Goal: Task Accomplishment & Management: Use online tool/utility

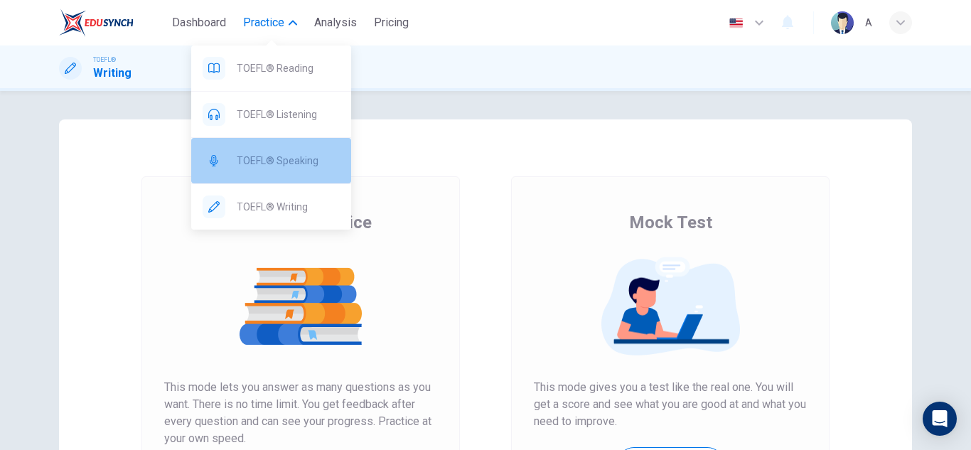
click at [286, 168] on span "TOEFL® Speaking" at bounding box center [288, 160] width 103 height 17
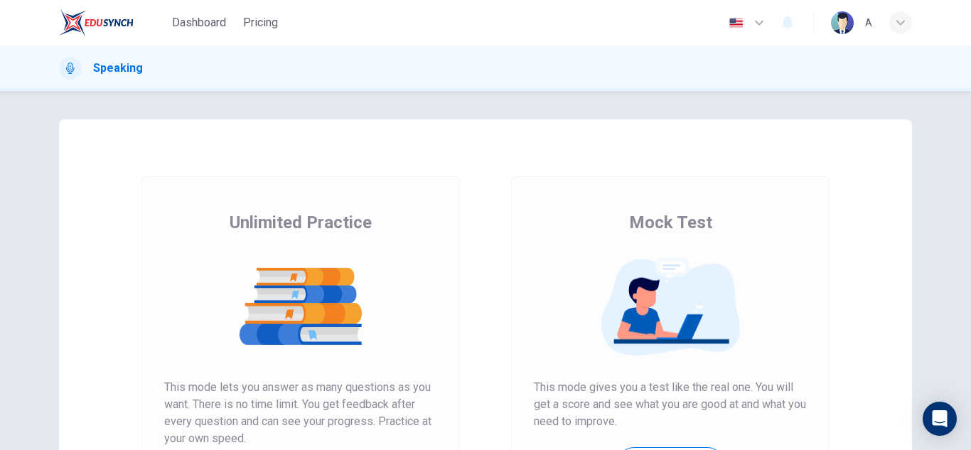
scroll to position [237, 0]
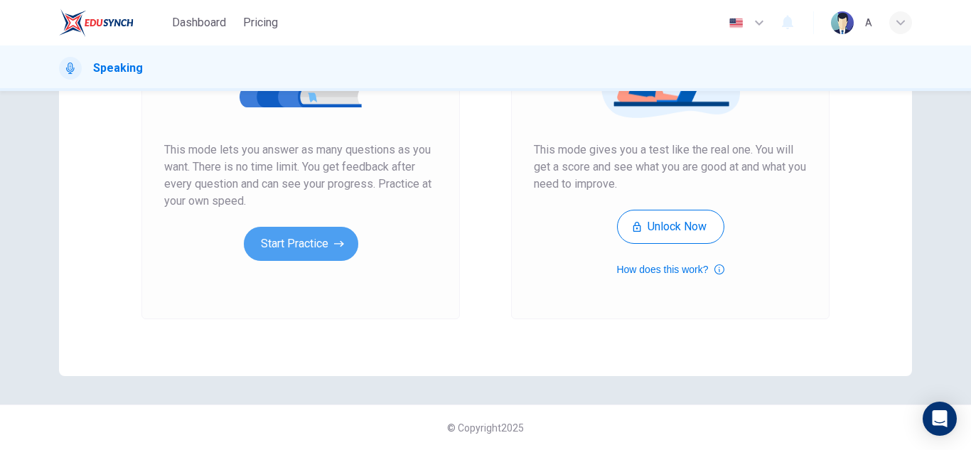
click at [340, 245] on icon "button" at bounding box center [339, 244] width 10 height 14
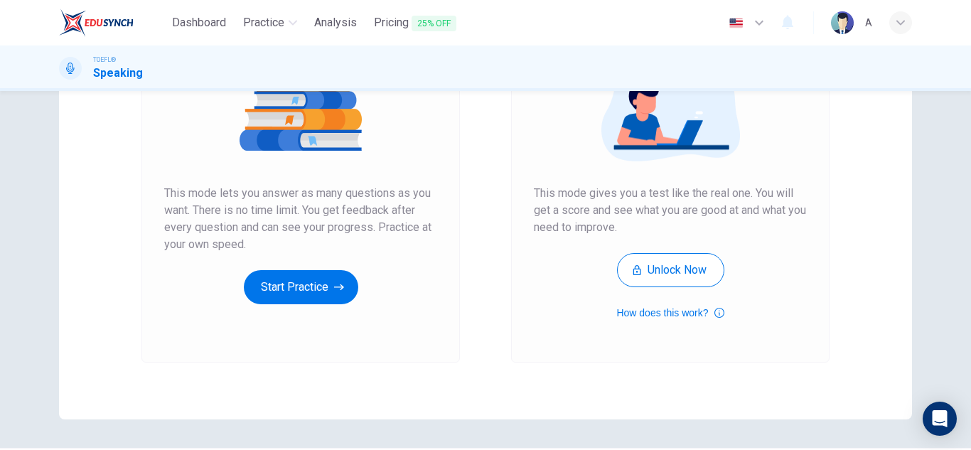
scroll to position [213, 0]
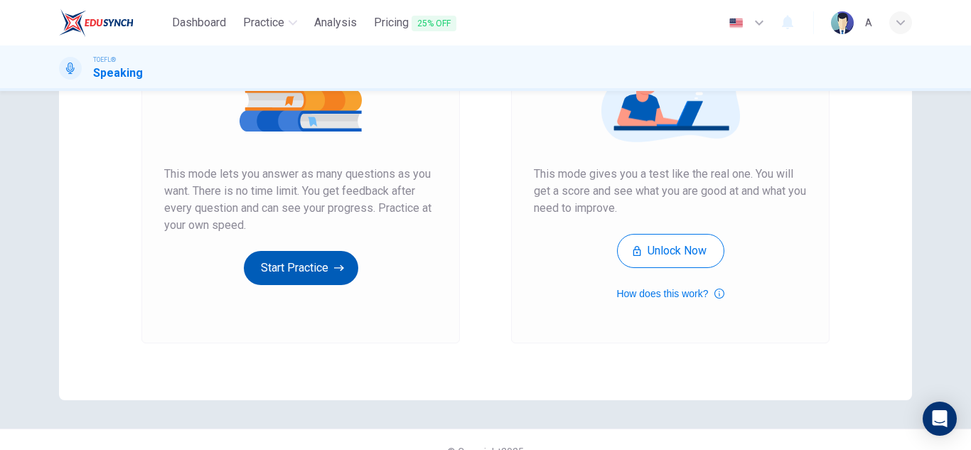
click at [313, 257] on button "Start Practice" at bounding box center [301, 268] width 114 height 34
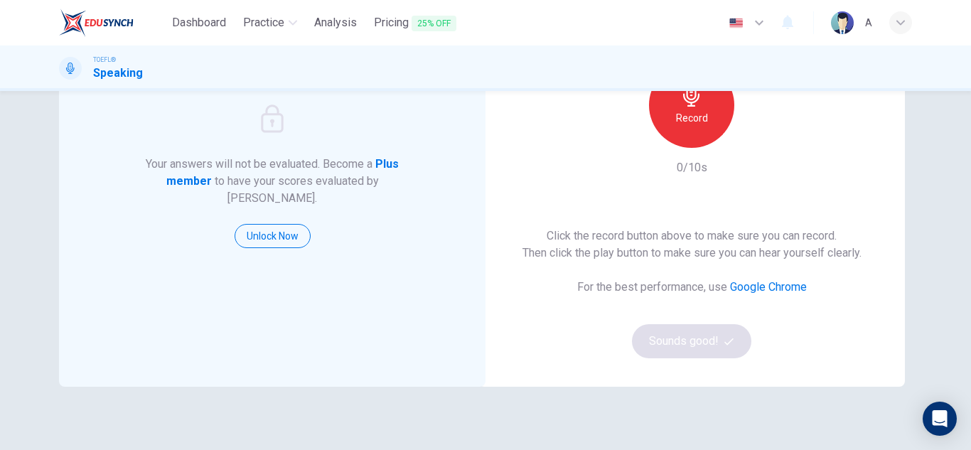
scroll to position [71, 0]
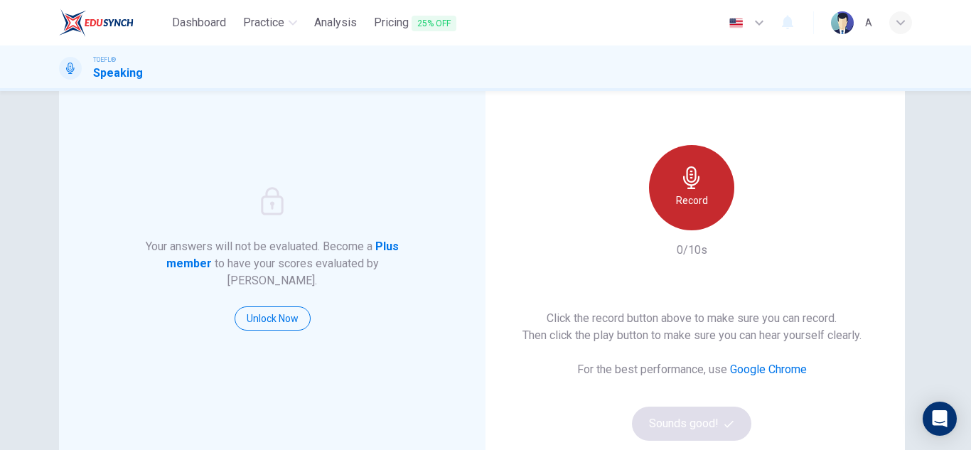
click at [674, 183] on div "Record" at bounding box center [691, 187] width 85 height 85
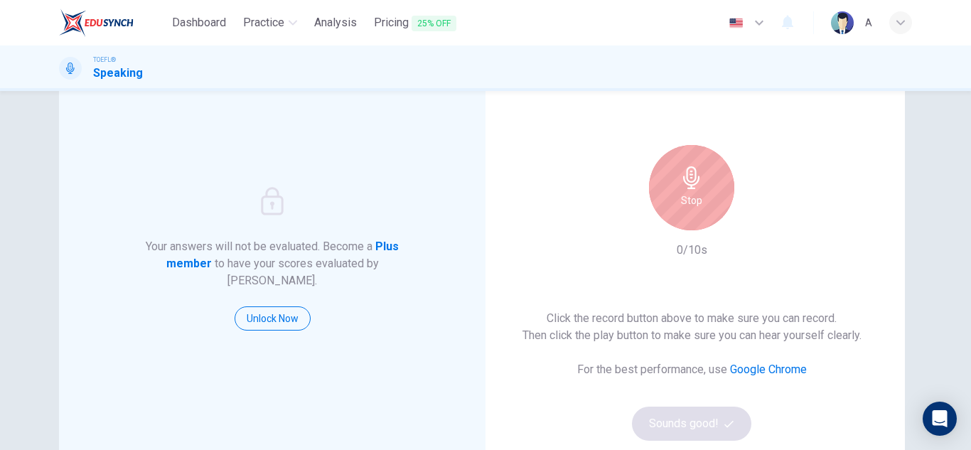
click at [674, 183] on div "Stop" at bounding box center [691, 187] width 85 height 85
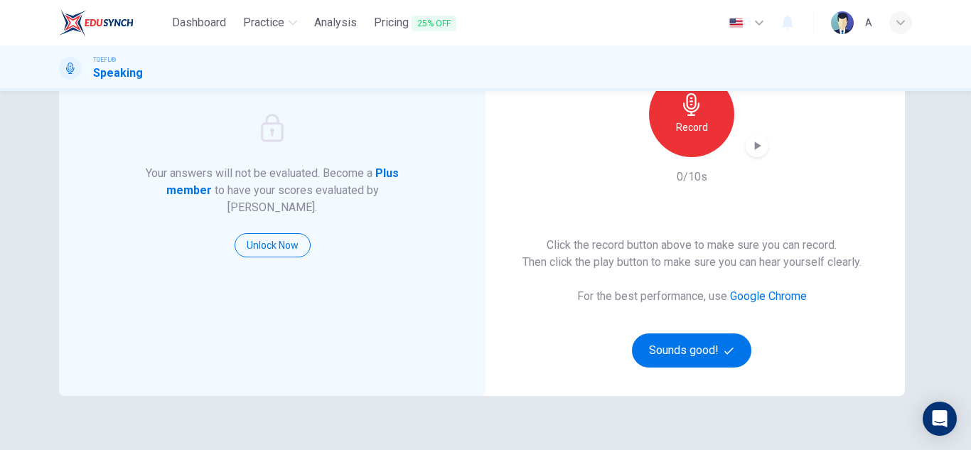
scroll to position [213, 0]
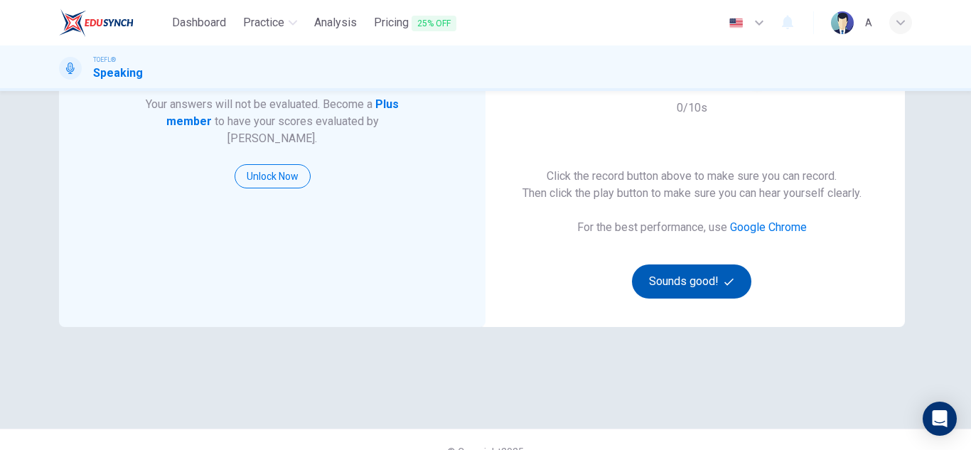
click at [701, 280] on button "Sounds good!" at bounding box center [691, 281] width 119 height 34
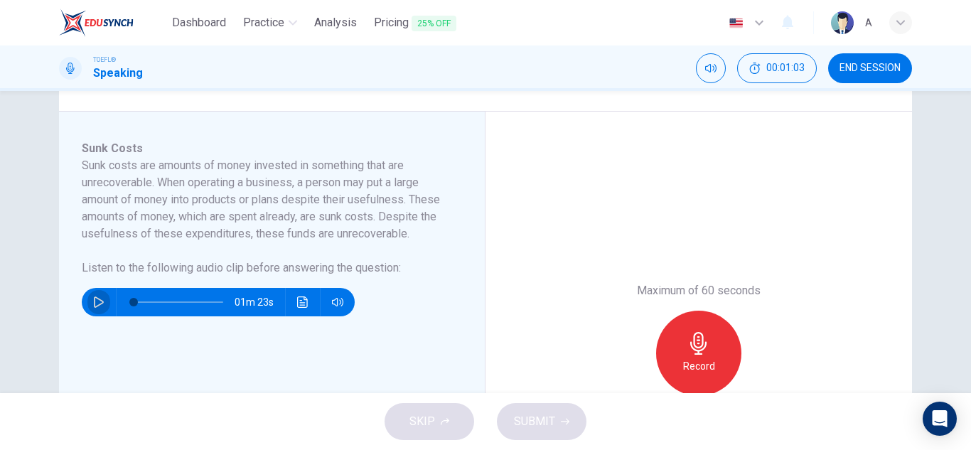
click at [96, 308] on button "button" at bounding box center [98, 302] width 23 height 28
type input "1"
type input "0"
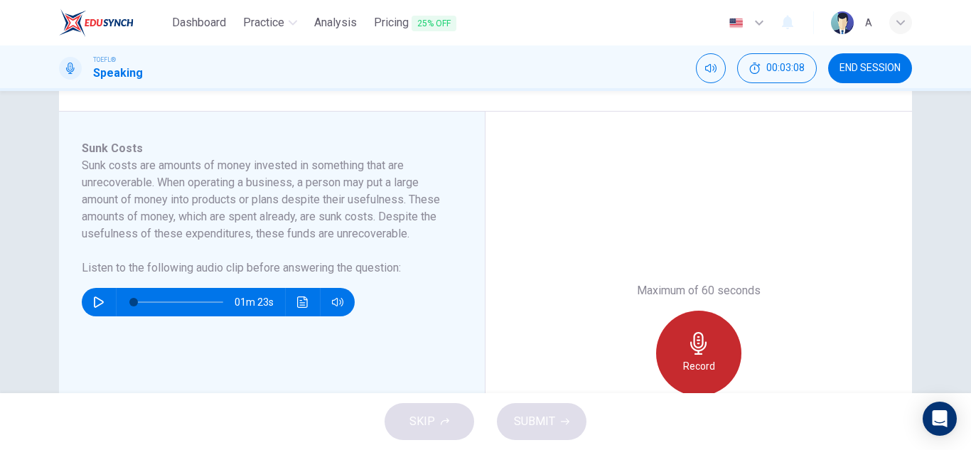
click at [729, 350] on div "Record" at bounding box center [698, 353] width 85 height 85
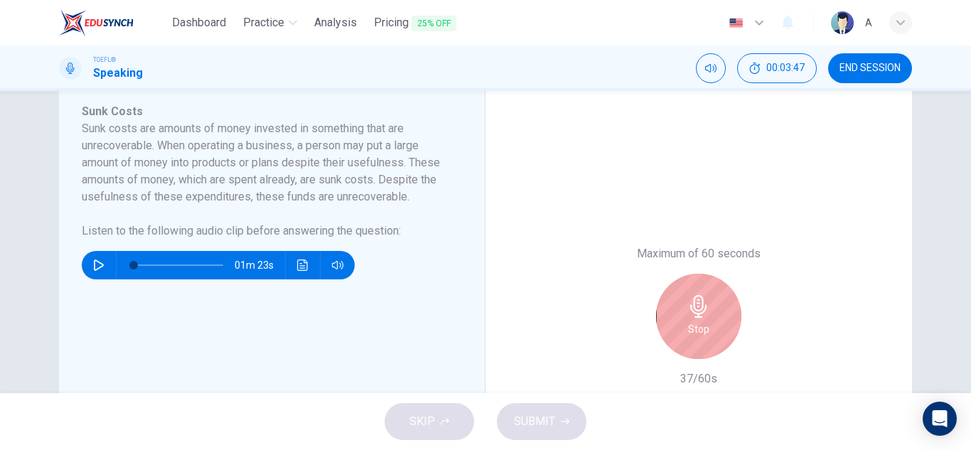
scroll to position [284, 0]
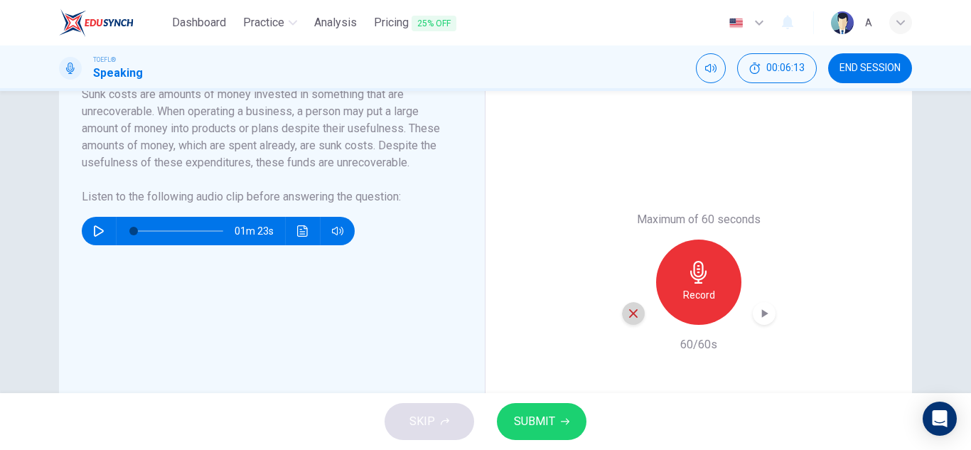
click at [636, 314] on div "button" at bounding box center [633, 313] width 23 height 23
click at [699, 299] on h6 "Record" at bounding box center [699, 294] width 32 height 17
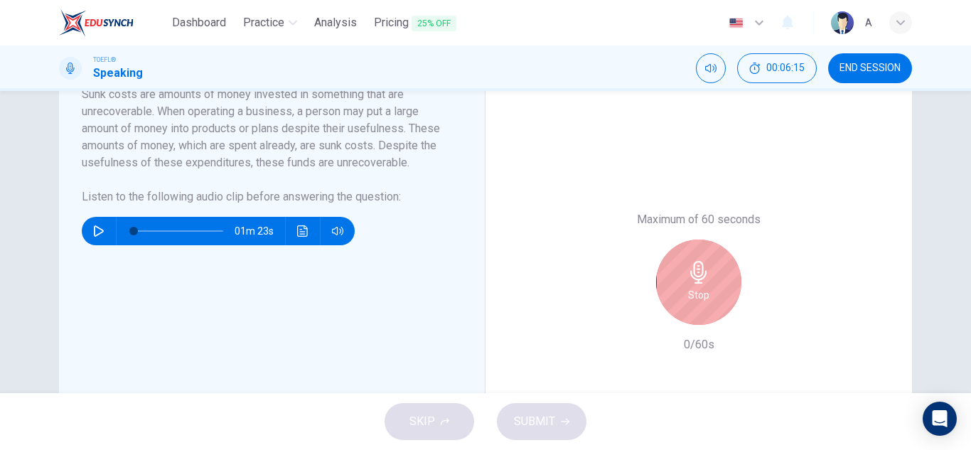
click at [699, 299] on h6 "Stop" at bounding box center [698, 294] width 21 height 17
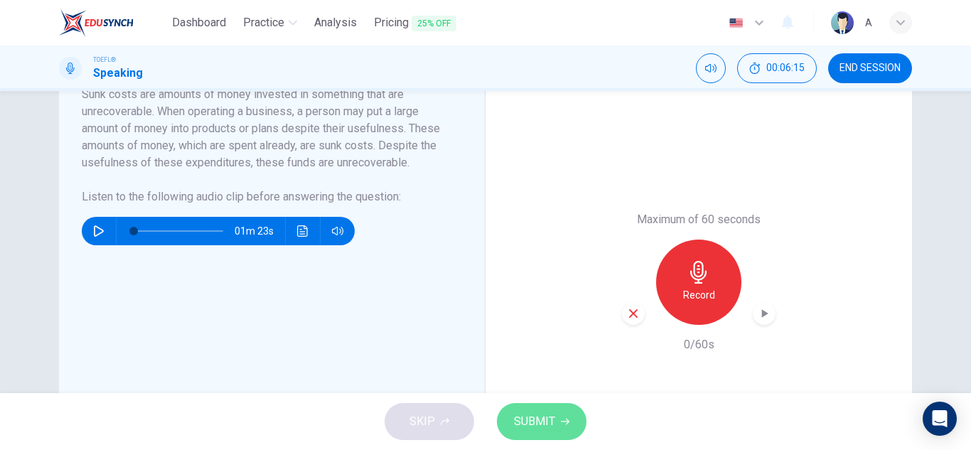
click at [543, 422] on span "SUBMIT" at bounding box center [534, 421] width 41 height 20
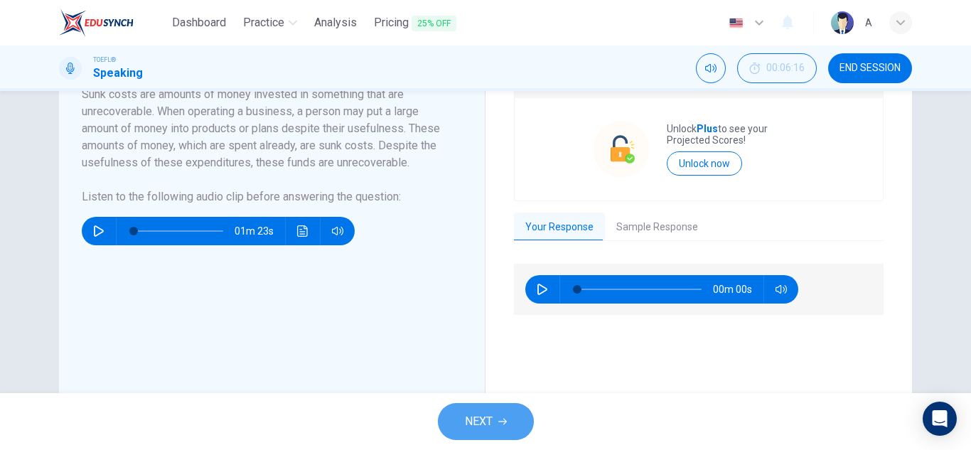
click at [522, 426] on button "NEXT" at bounding box center [486, 421] width 96 height 37
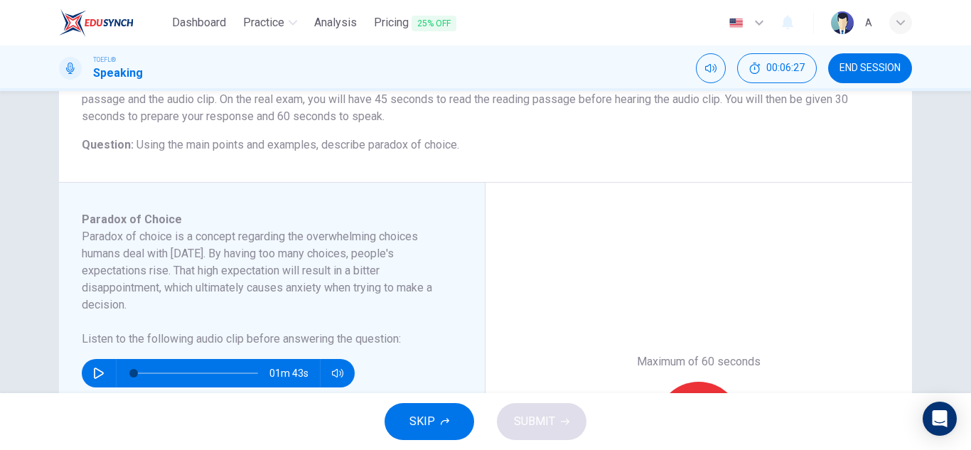
scroll to position [213, 0]
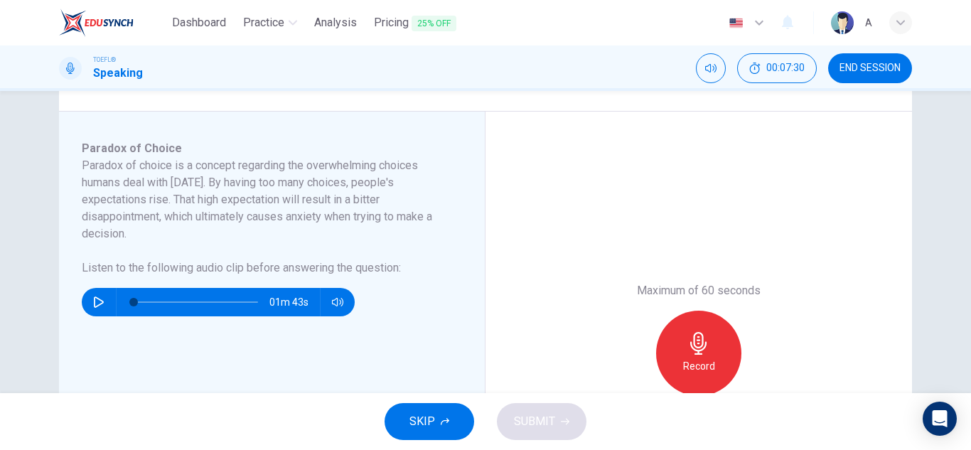
click at [84, 289] on div "01m 43s" at bounding box center [263, 296] width 363 height 40
click at [87, 297] on button "button" at bounding box center [98, 302] width 23 height 28
type input "0"
click at [688, 326] on div "Record" at bounding box center [698, 353] width 85 height 85
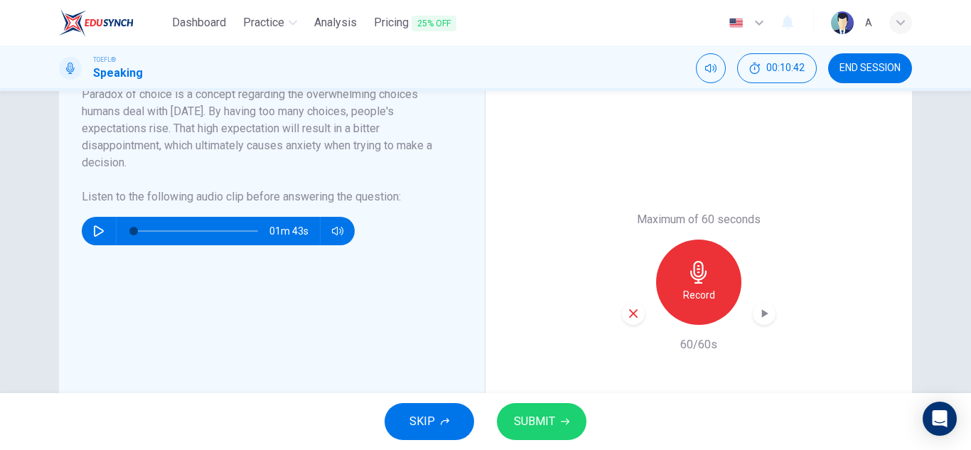
scroll to position [355, 0]
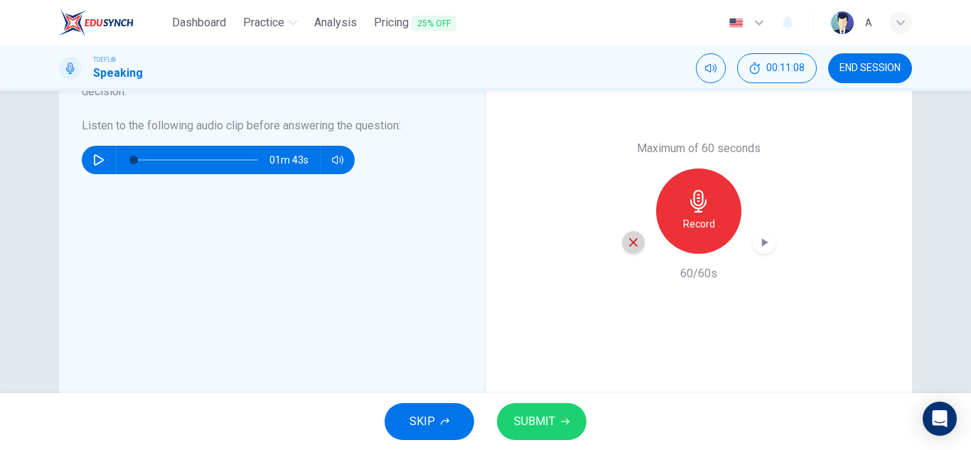
click at [630, 242] on icon "button" at bounding box center [633, 242] width 9 height 9
click at [444, 409] on button "SKIP" at bounding box center [429, 421] width 90 height 37
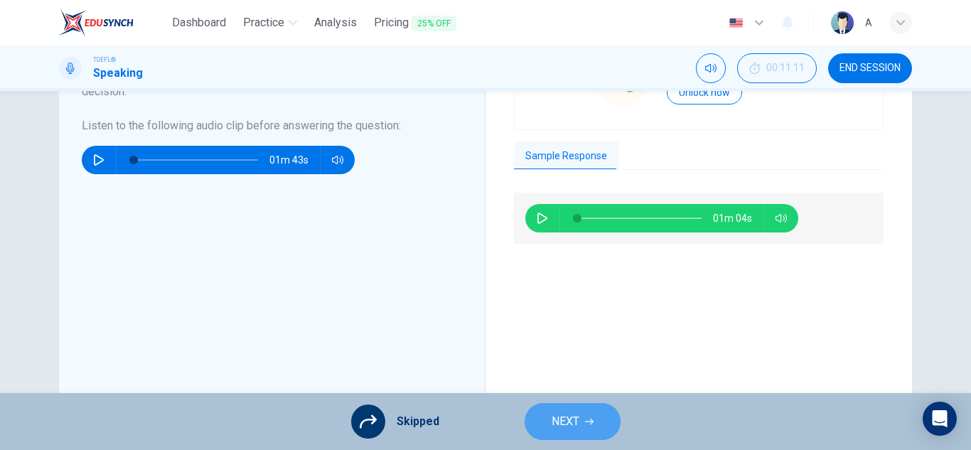
click at [583, 420] on button "NEXT" at bounding box center [572, 421] width 96 height 37
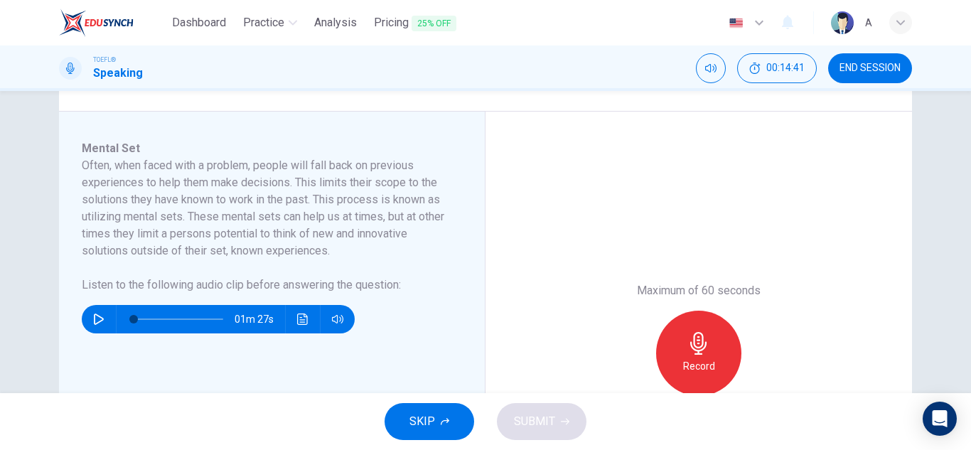
scroll to position [142, 0]
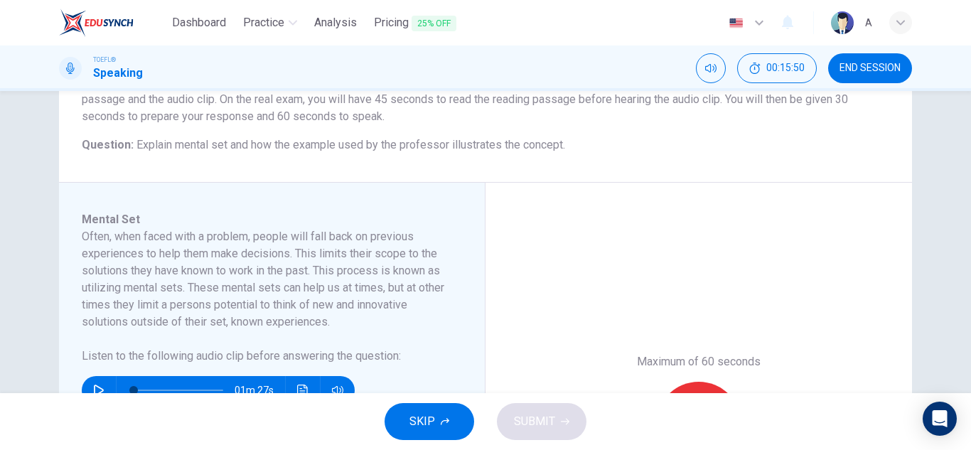
click at [82, 379] on div "01m 27s" at bounding box center [263, 385] width 363 height 40
click at [95, 383] on button "button" at bounding box center [98, 390] width 23 height 28
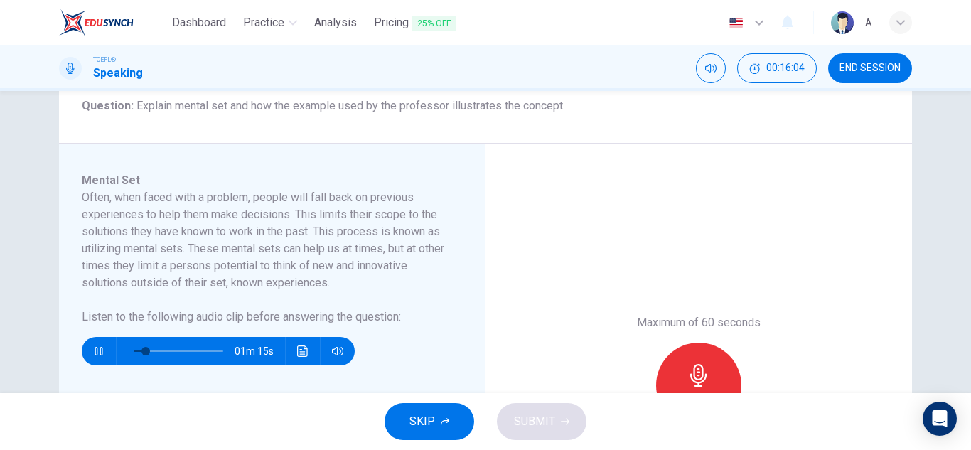
scroll to position [213, 0]
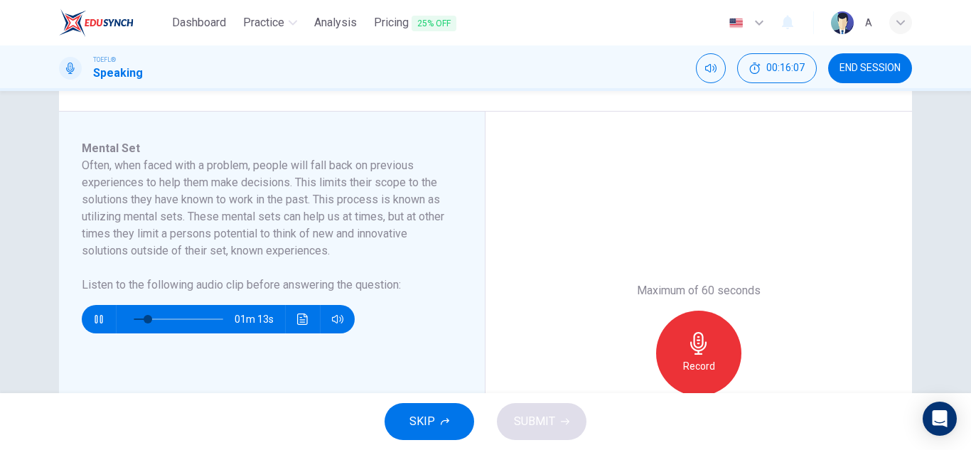
type input "17"
type input "0"
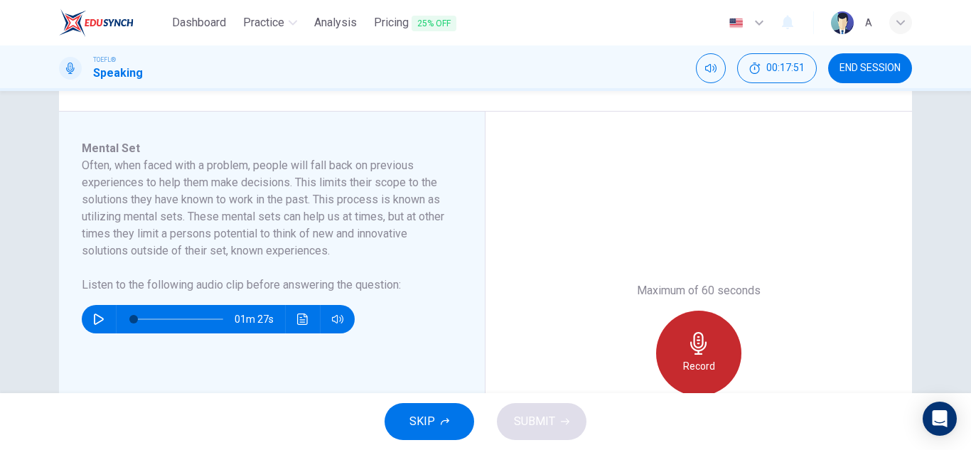
click at [709, 330] on div "Record" at bounding box center [698, 353] width 85 height 85
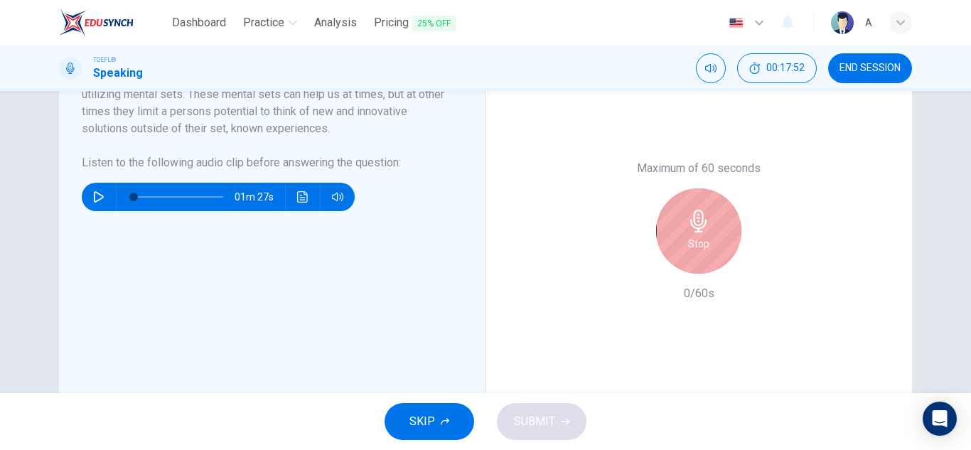
scroll to position [355, 0]
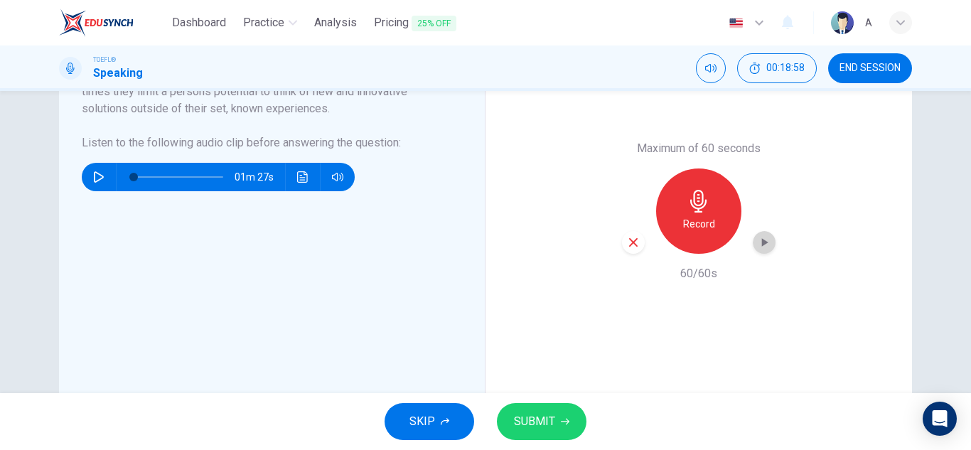
click at [762, 244] on icon "button" at bounding box center [765, 242] width 6 height 9
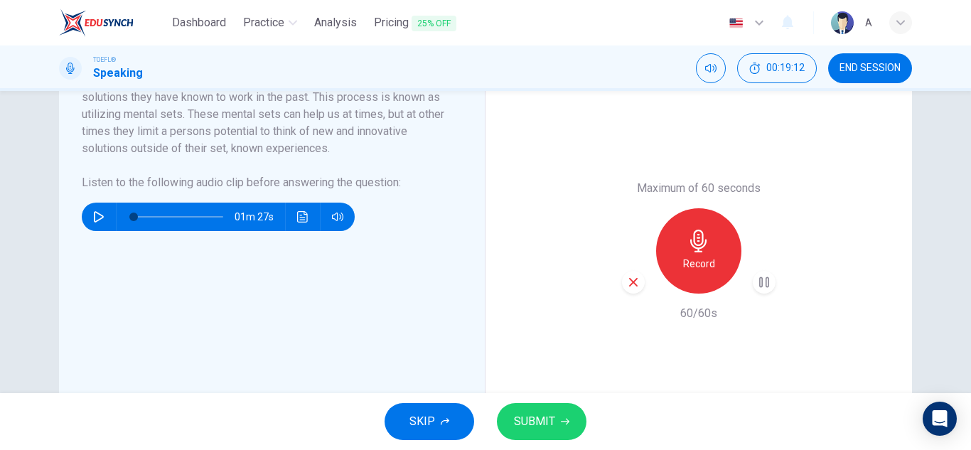
scroll to position [284, 0]
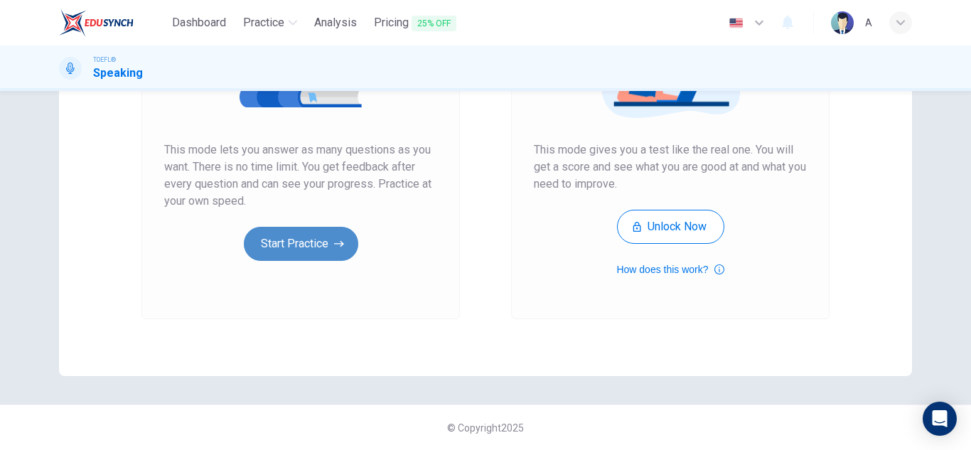
click at [286, 252] on button "Start Practice" at bounding box center [301, 244] width 114 height 34
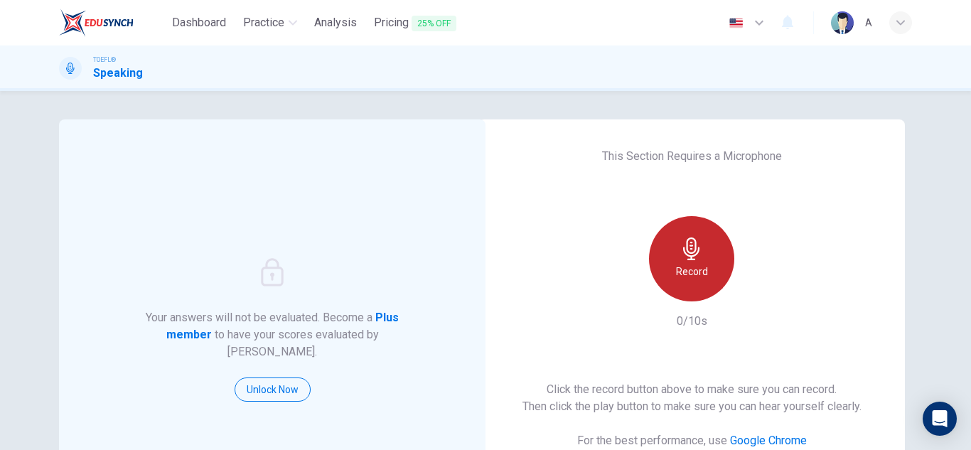
click at [675, 285] on div "Record" at bounding box center [691, 258] width 85 height 85
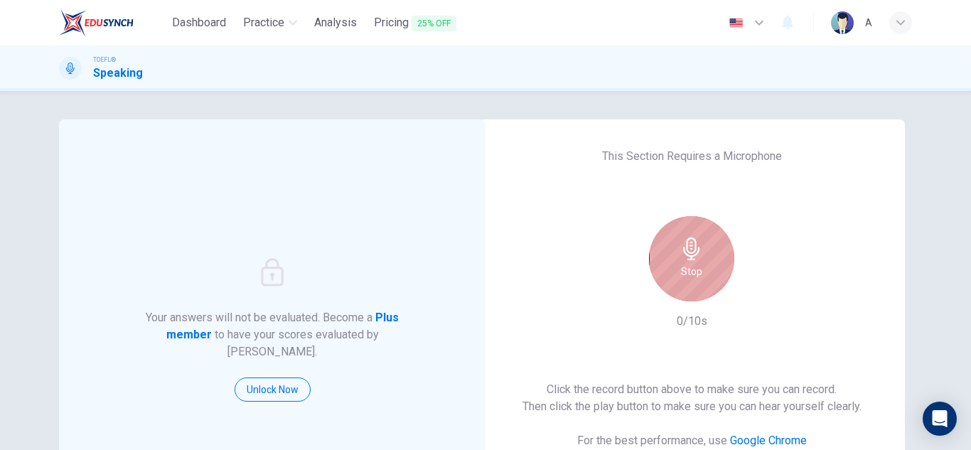
click at [675, 285] on div "Stop" at bounding box center [691, 258] width 85 height 85
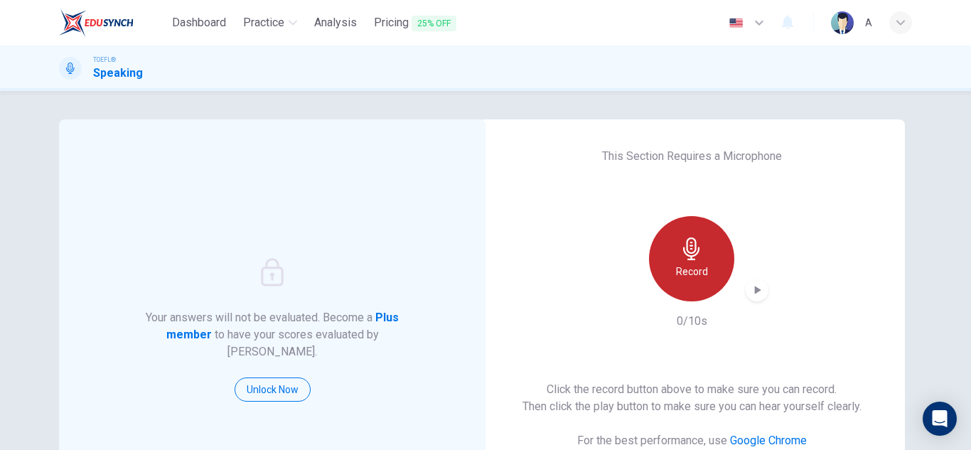
click at [675, 285] on div "Record" at bounding box center [691, 258] width 85 height 85
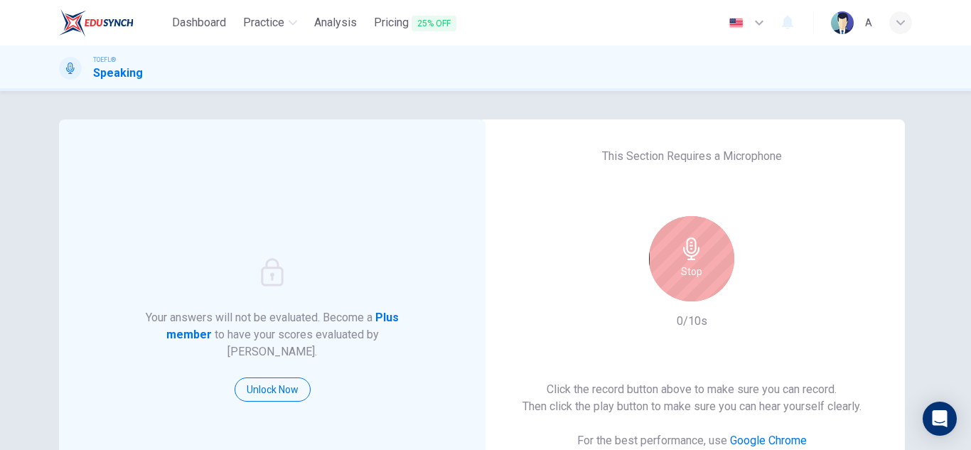
drag, startPoint x: 680, startPoint y: 282, endPoint x: 694, endPoint y: 283, distance: 13.5
click at [684, 282] on div "Stop" at bounding box center [691, 258] width 85 height 85
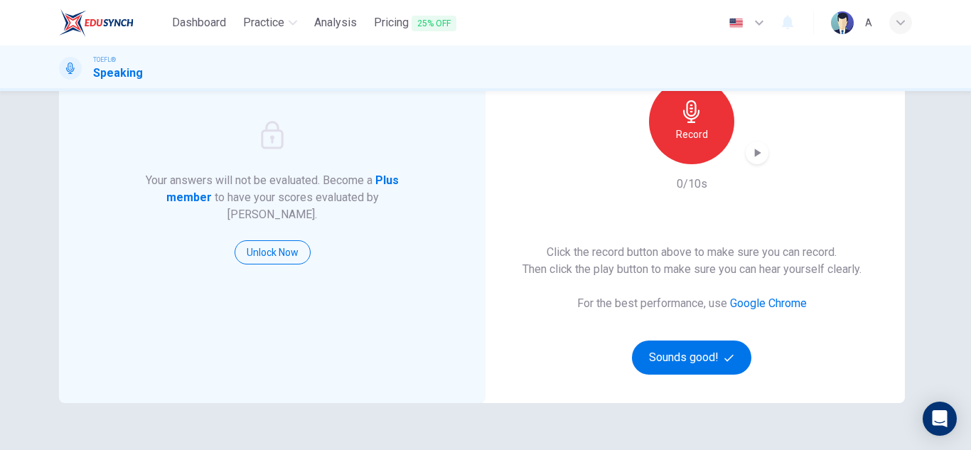
scroll to position [142, 0]
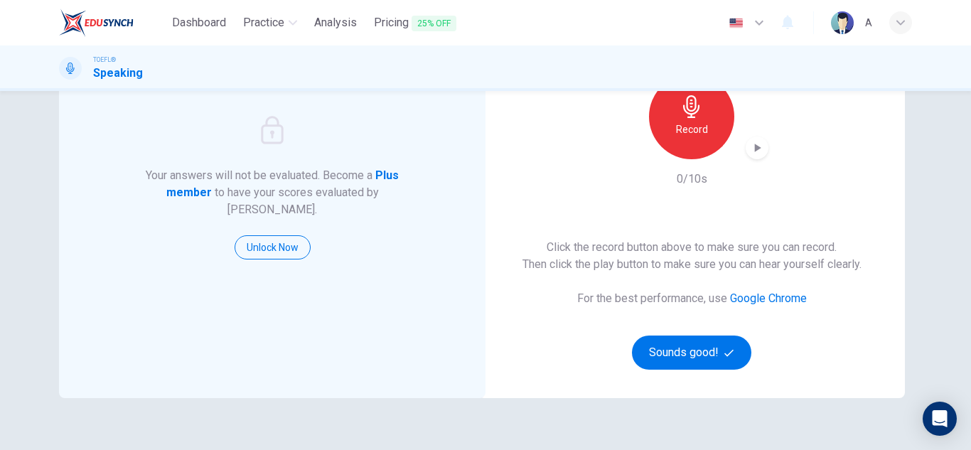
drag, startPoint x: 719, startPoint y: 149, endPoint x: 679, endPoint y: 131, distance: 44.0
click at [691, 138] on div "Record" at bounding box center [692, 116] width 154 height 85
click at [679, 131] on h6 "Record" at bounding box center [692, 129] width 32 height 17
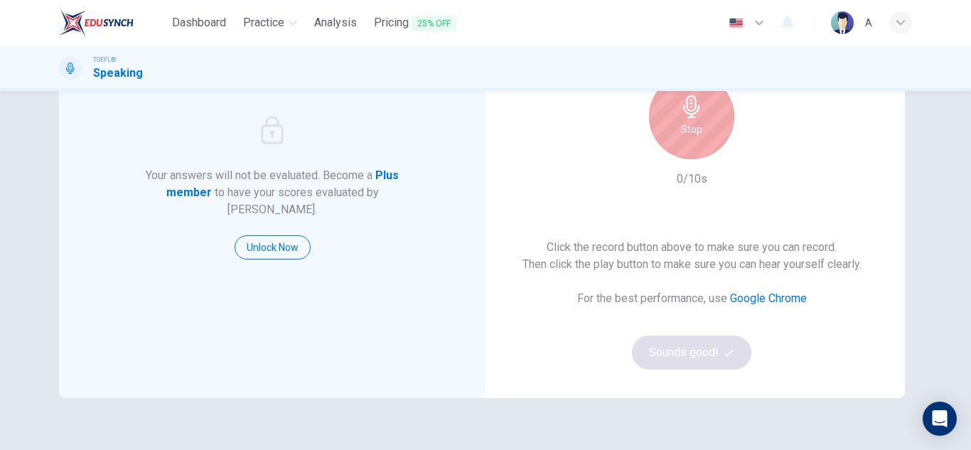
click at [681, 130] on h6 "Stop" at bounding box center [691, 129] width 21 height 17
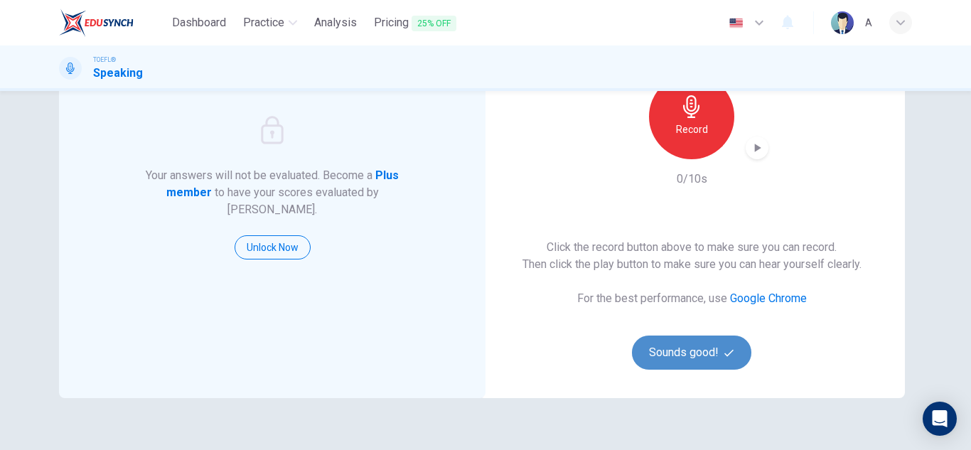
click at [719, 343] on button "Sounds good!" at bounding box center [691, 352] width 119 height 34
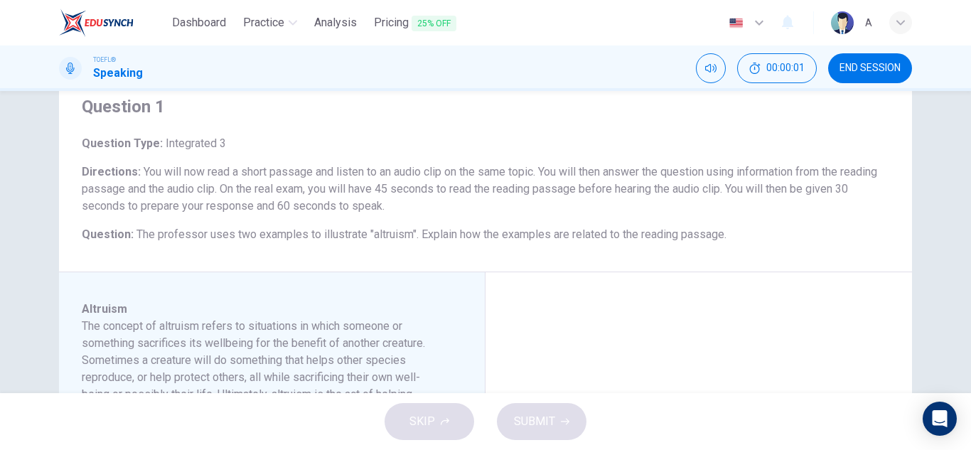
scroll to position [213, 0]
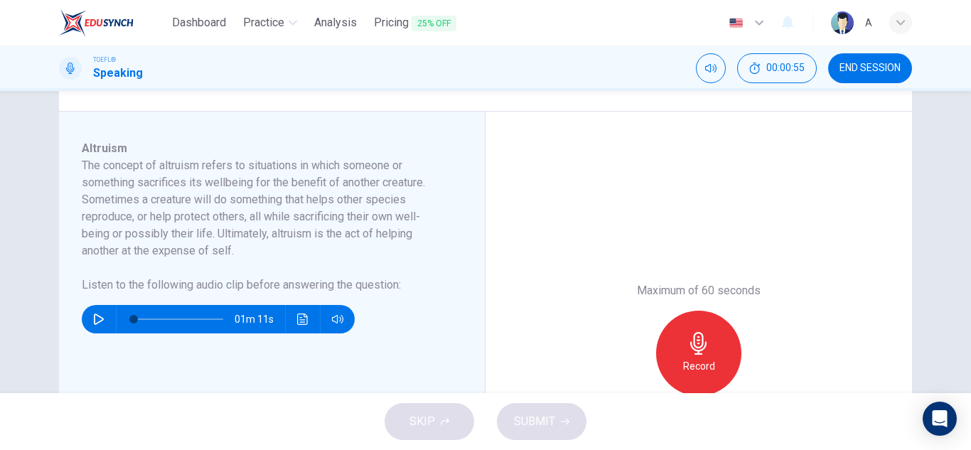
drag, startPoint x: 96, startPoint y: 319, endPoint x: 93, endPoint y: 308, distance: 11.0
click at [95, 313] on button "button" at bounding box center [98, 319] width 23 height 28
type input "11"
type input "0"
click at [709, 344] on div "Record" at bounding box center [698, 353] width 85 height 85
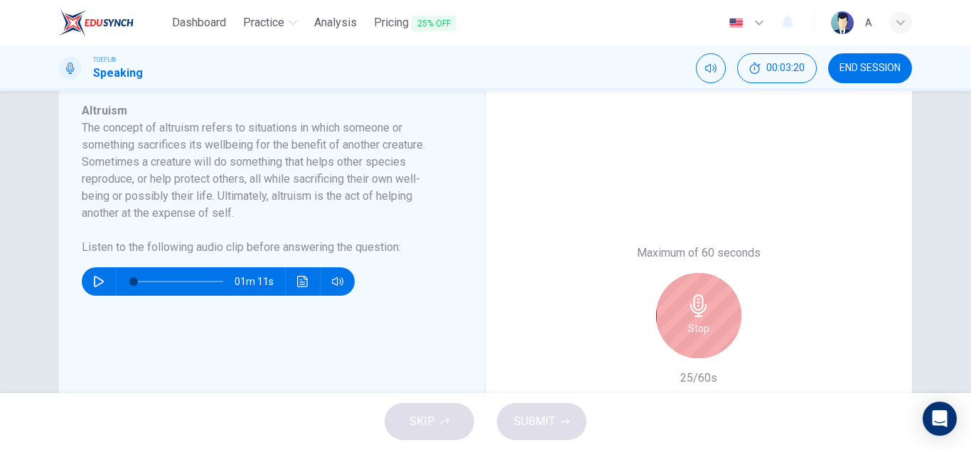
scroll to position [284, 0]
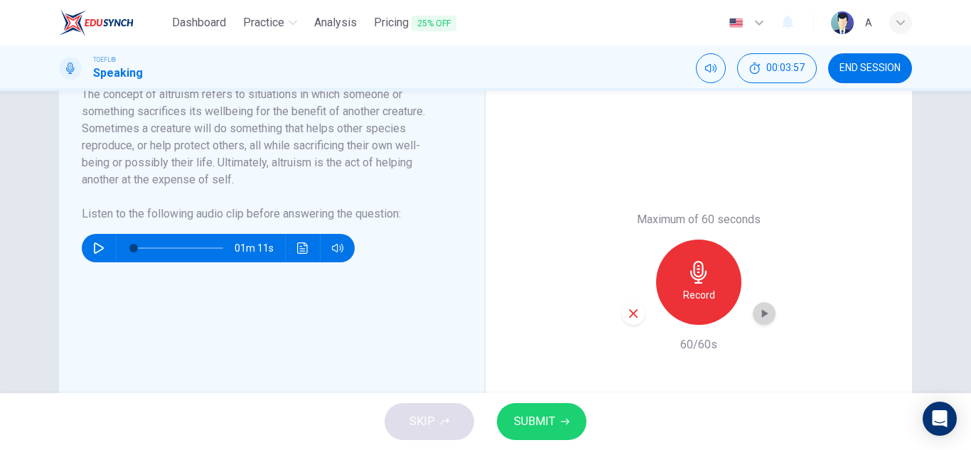
click at [754, 317] on div "button" at bounding box center [764, 313] width 23 height 23
